Goal: Information Seeking & Learning: Stay updated

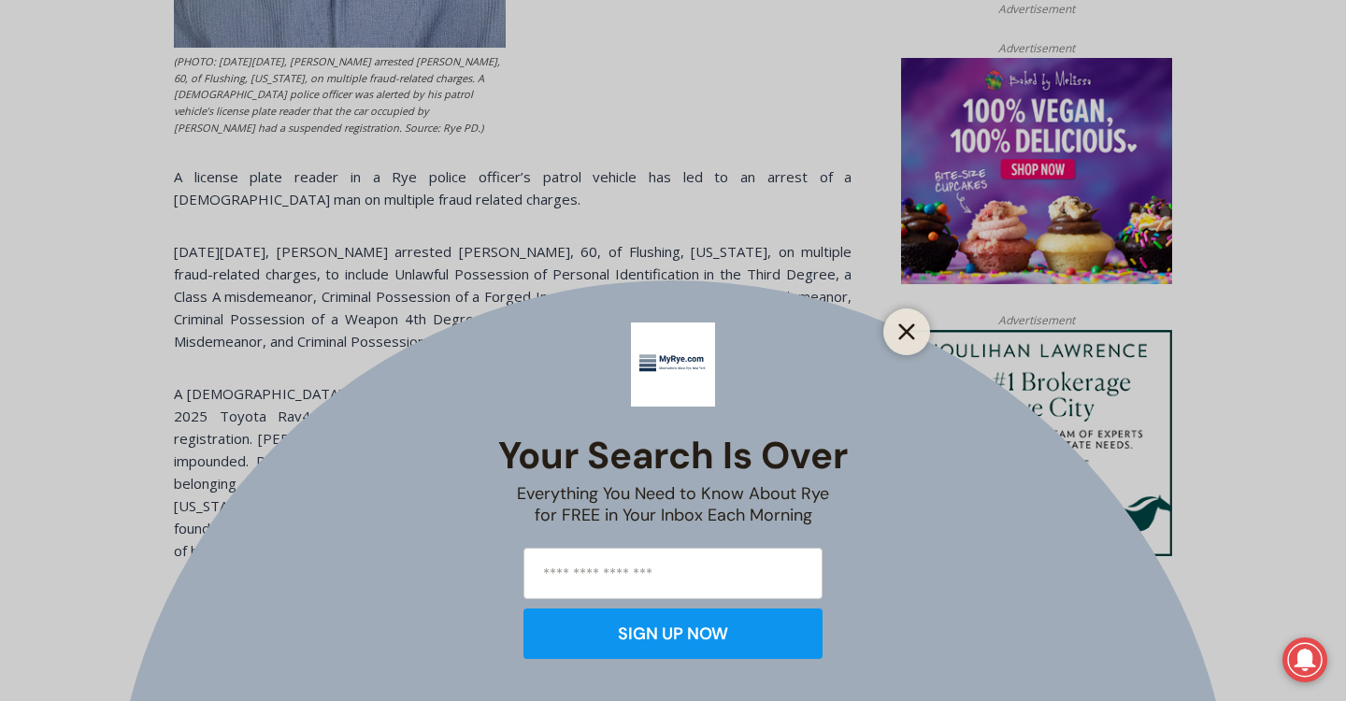
click at [901, 341] on button "Close" at bounding box center [906, 332] width 26 height 26
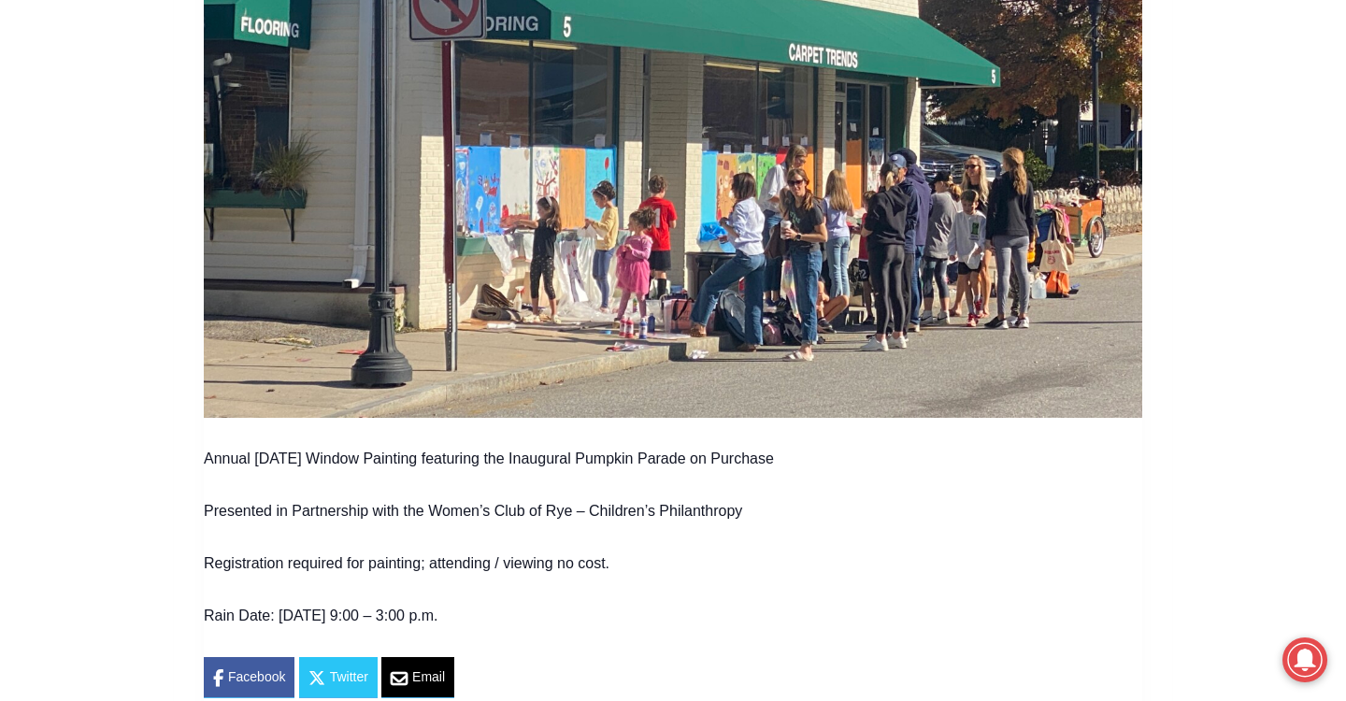
scroll to position [1112, 0]
